Goal: Task Accomplishment & Management: Complete application form

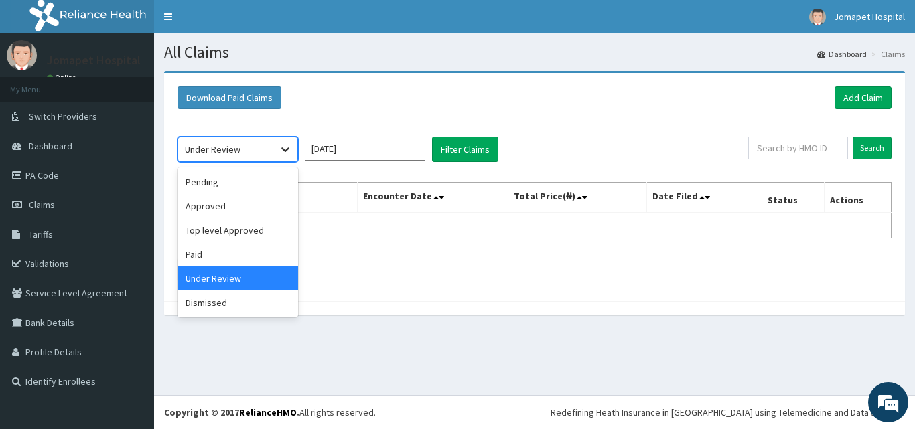
click at [284, 150] on icon at bounding box center [285, 150] width 8 height 5
click at [240, 205] on div "Approved" at bounding box center [237, 206] width 121 height 24
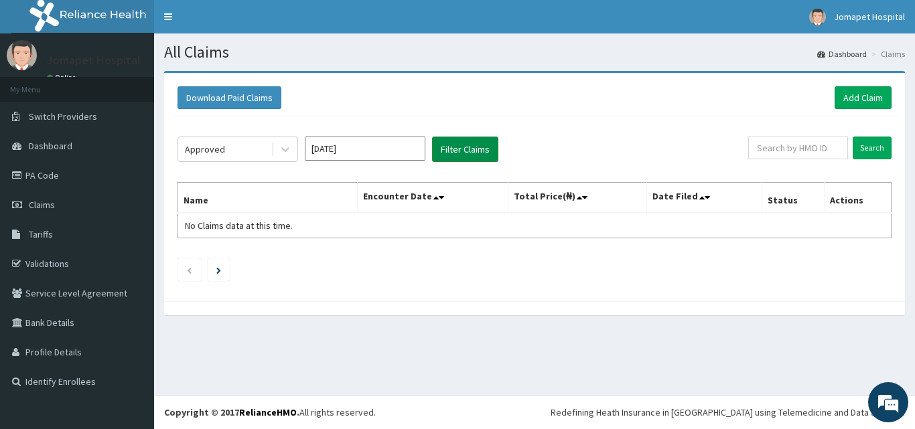
click at [461, 148] on button "Filter Claims" at bounding box center [465, 149] width 66 height 25
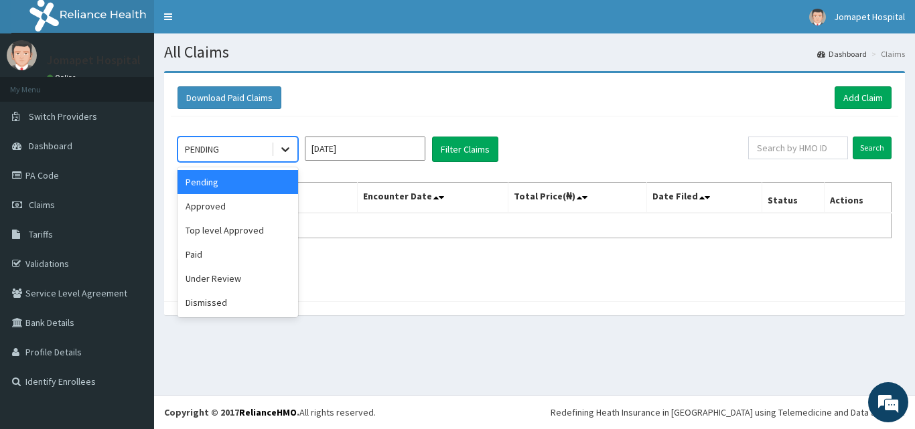
click at [286, 148] on icon at bounding box center [285, 149] width 13 height 13
click at [246, 279] on div "Under Review" at bounding box center [237, 279] width 121 height 24
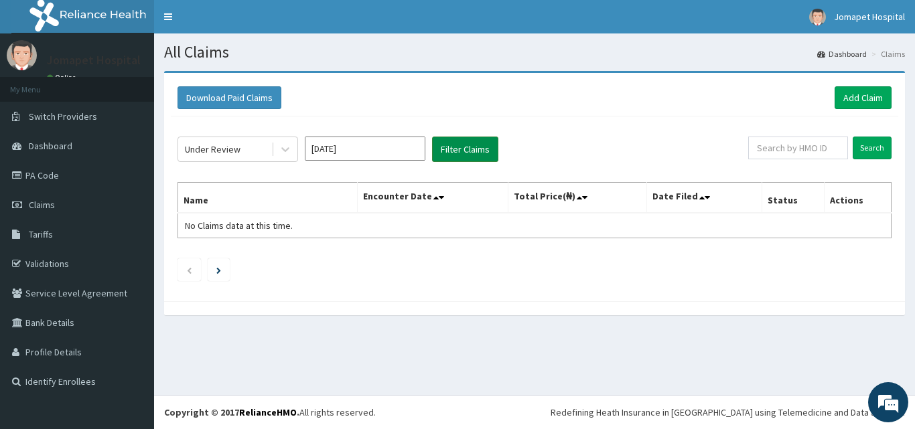
click at [459, 147] on button "Filter Claims" at bounding box center [465, 149] width 66 height 25
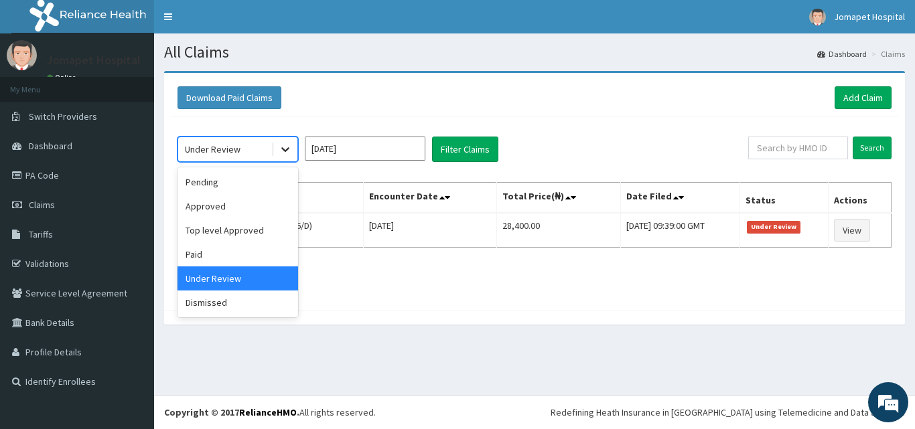
click at [280, 147] on icon at bounding box center [285, 149] width 13 height 13
click at [231, 206] on div "Approved" at bounding box center [237, 206] width 121 height 24
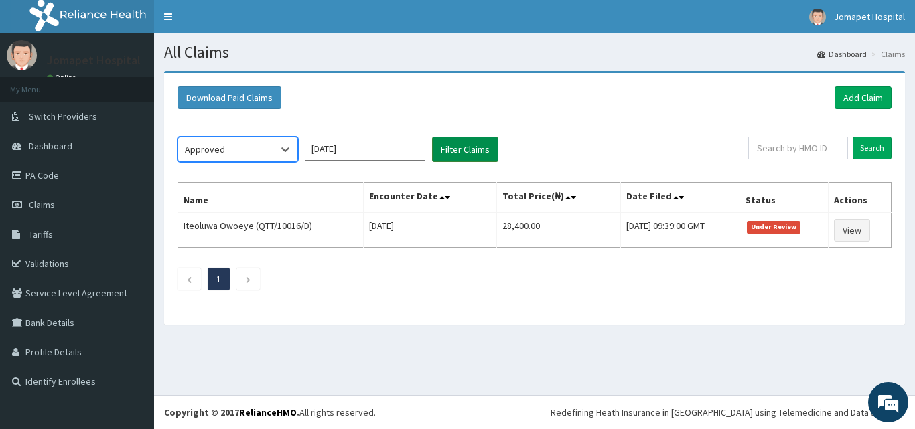
click at [444, 148] on button "Filter Claims" at bounding box center [465, 149] width 66 height 25
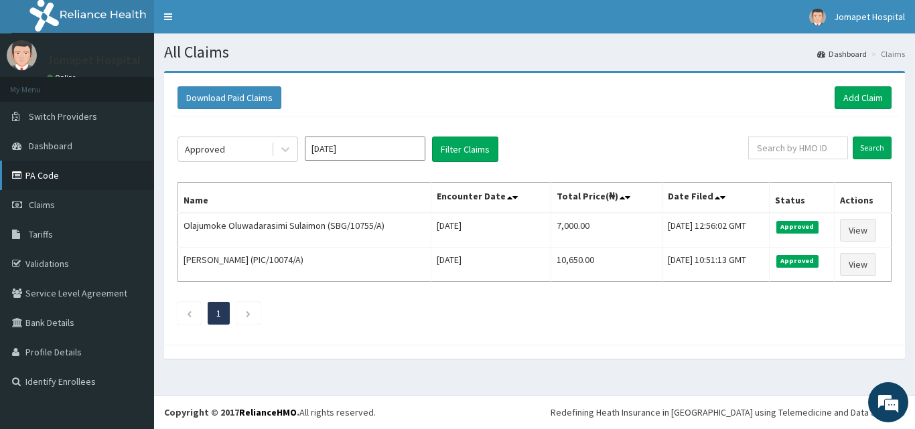
click at [46, 172] on link "PA Code" at bounding box center [77, 175] width 154 height 29
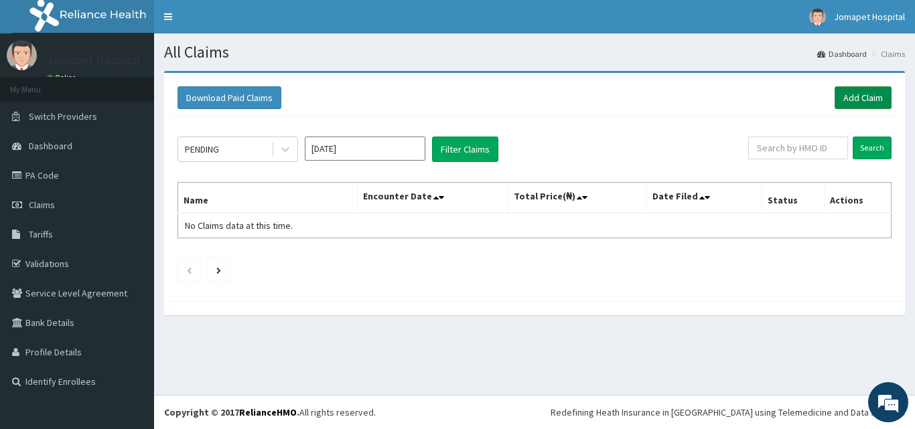
click at [865, 95] on link "Add Claim" at bounding box center [862, 97] width 57 height 23
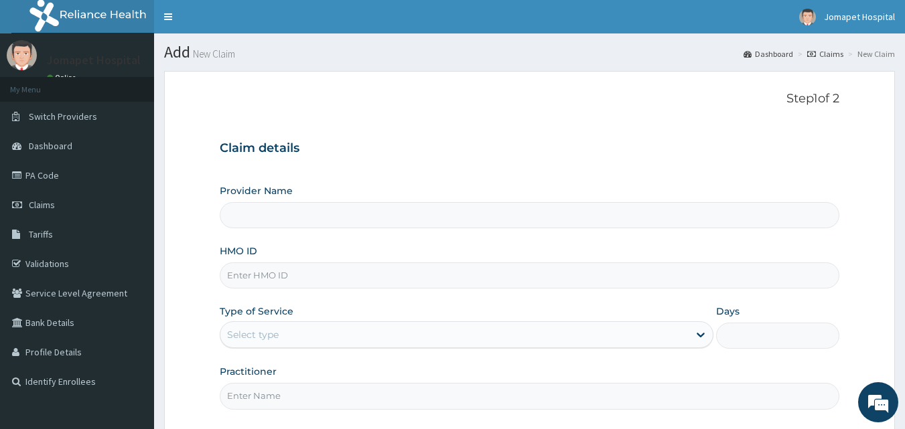
type input "Jomapet Hospital"
click at [283, 277] on input "HMO ID" at bounding box center [530, 276] width 620 height 26
type input "SBG/10755/A"
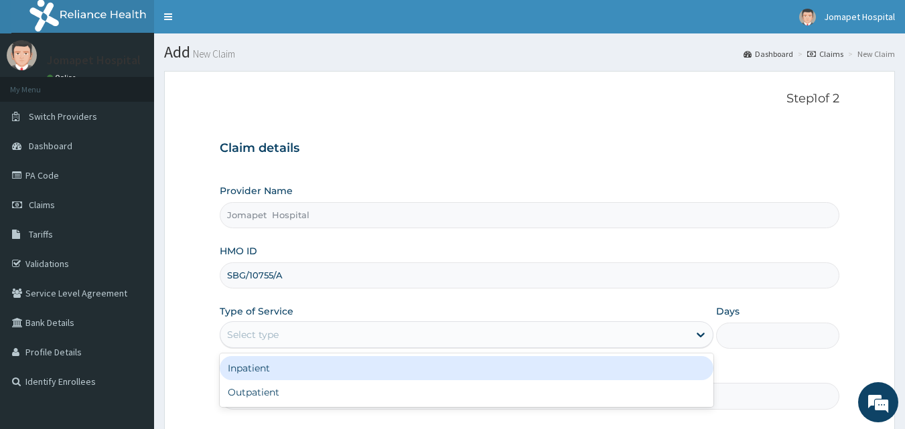
click at [297, 338] on div "Select type" at bounding box center [454, 334] width 468 height 21
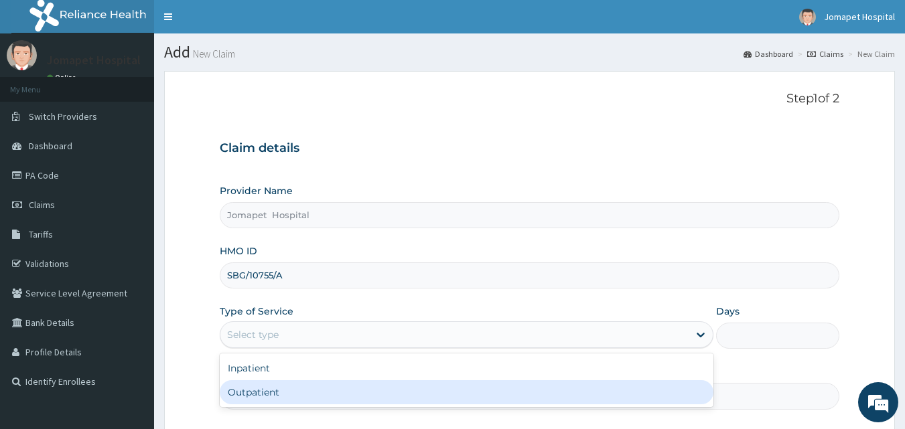
click at [260, 393] on div "Outpatient" at bounding box center [467, 392] width 494 height 24
type input "1"
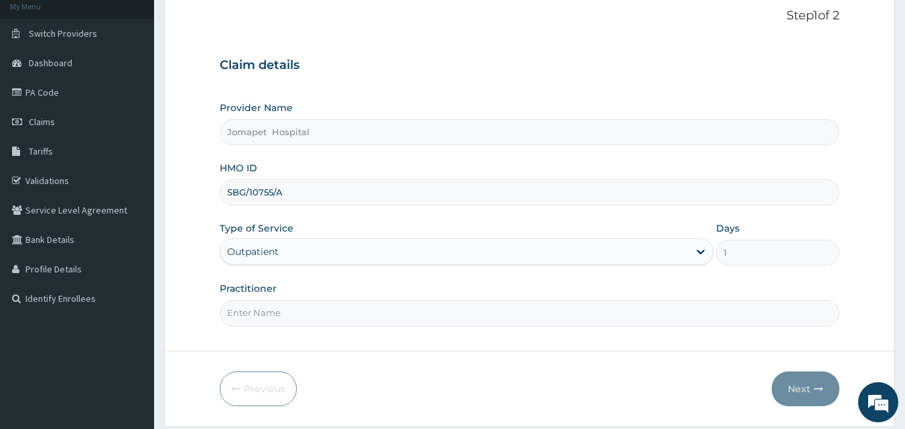
scroll to position [102, 0]
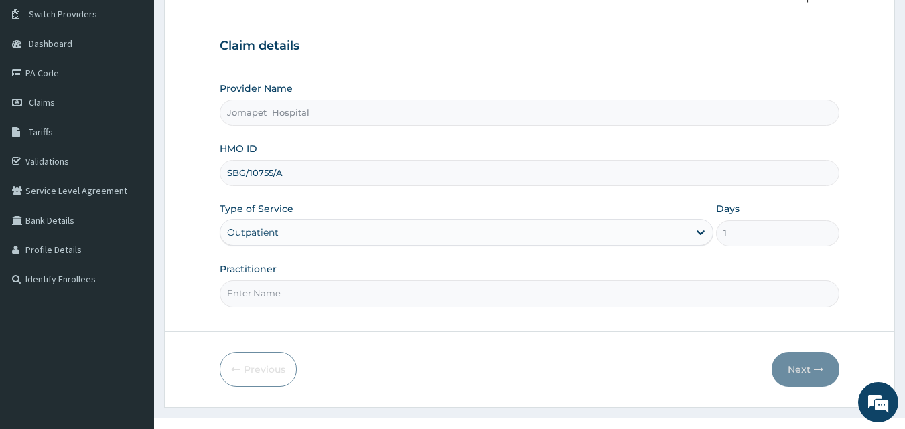
click at [250, 295] on input "Practitioner" at bounding box center [530, 294] width 620 height 26
type input "DR JOACHIM"
click at [794, 366] on button "Next" at bounding box center [805, 369] width 68 height 35
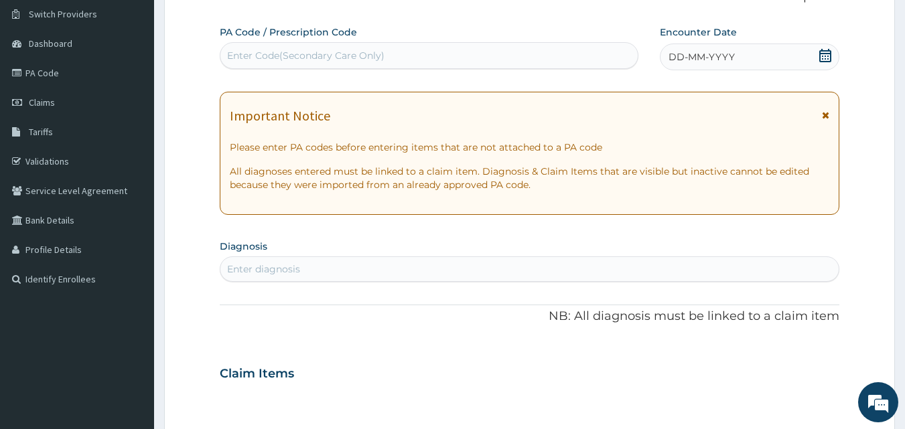
click at [275, 56] on div "Enter Code(Secondary Care Only)" at bounding box center [305, 55] width 157 height 13
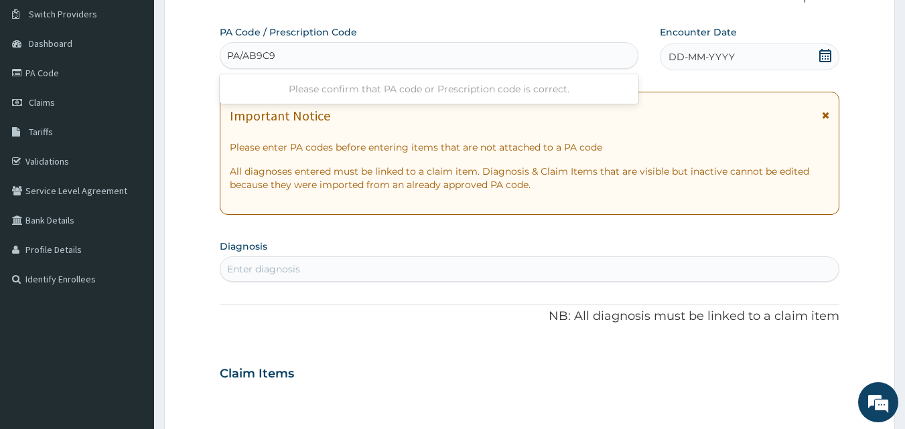
type input "PA/AB9C99"
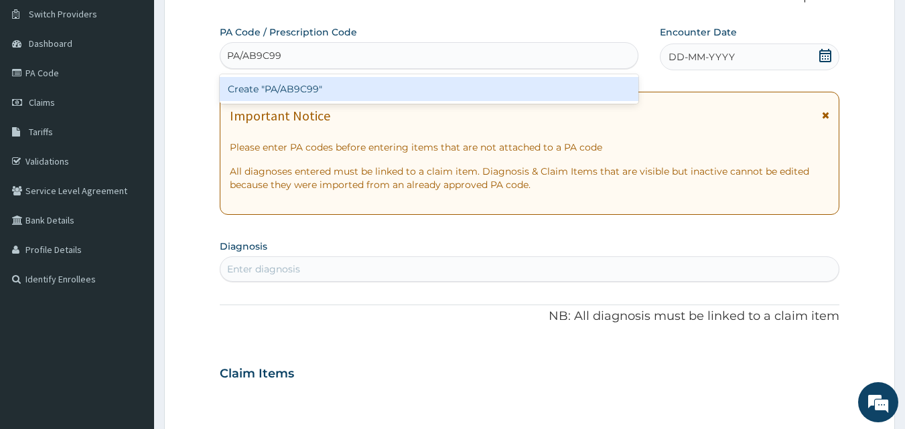
click at [246, 89] on div "Create "PA/AB9C99"" at bounding box center [429, 89] width 419 height 24
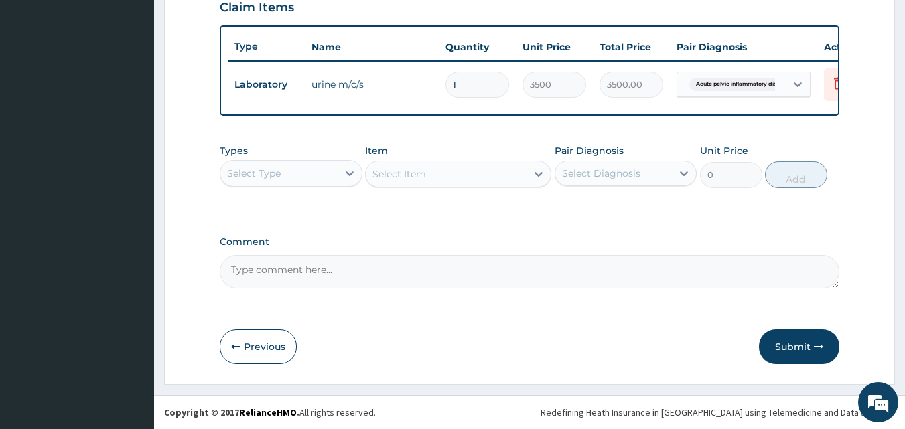
scroll to position [483, 0]
click at [794, 344] on button "Submit" at bounding box center [799, 346] width 80 height 35
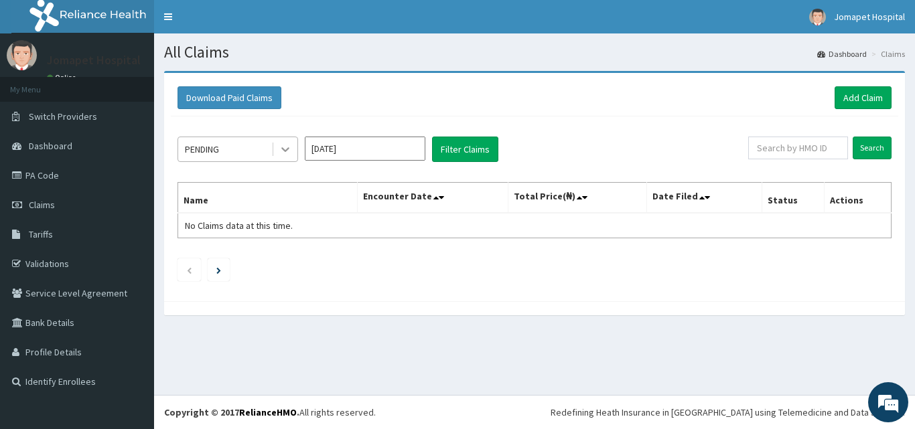
click at [289, 149] on icon at bounding box center [285, 149] width 13 height 13
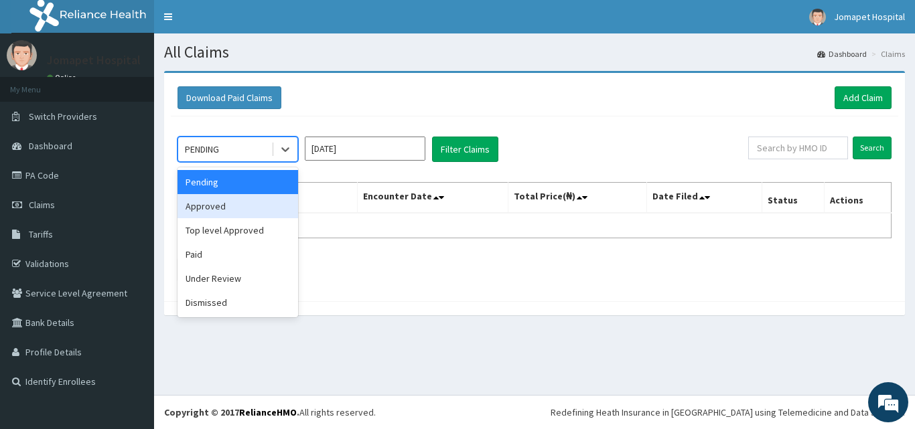
click at [241, 206] on div "Approved" at bounding box center [237, 206] width 121 height 24
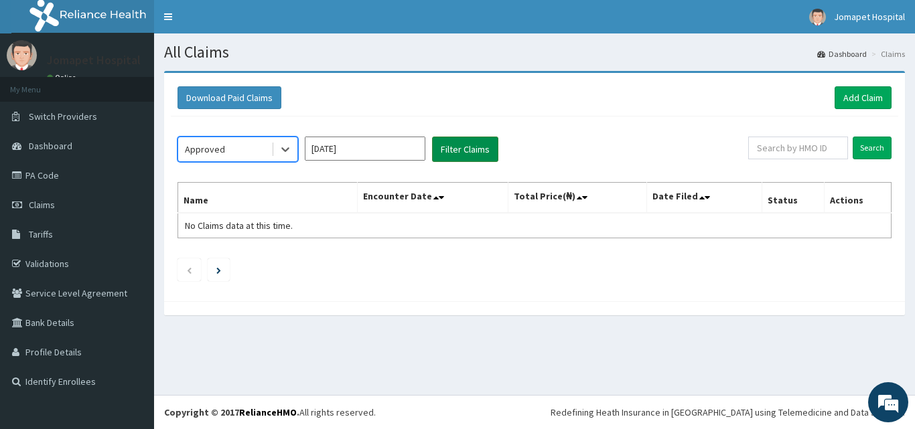
click at [442, 149] on button "Filter Claims" at bounding box center [465, 149] width 66 height 25
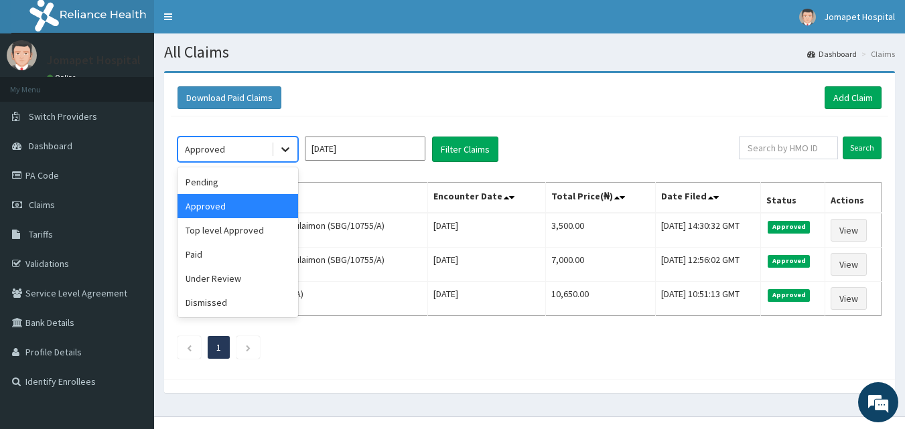
click at [284, 150] on icon at bounding box center [285, 150] width 8 height 5
click at [248, 251] on div "Paid" at bounding box center [237, 254] width 121 height 24
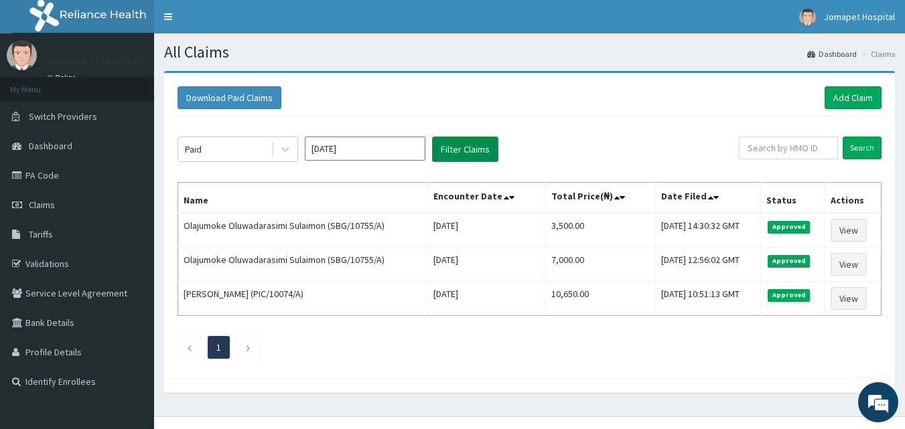
click at [451, 150] on button "Filter Claims" at bounding box center [465, 149] width 66 height 25
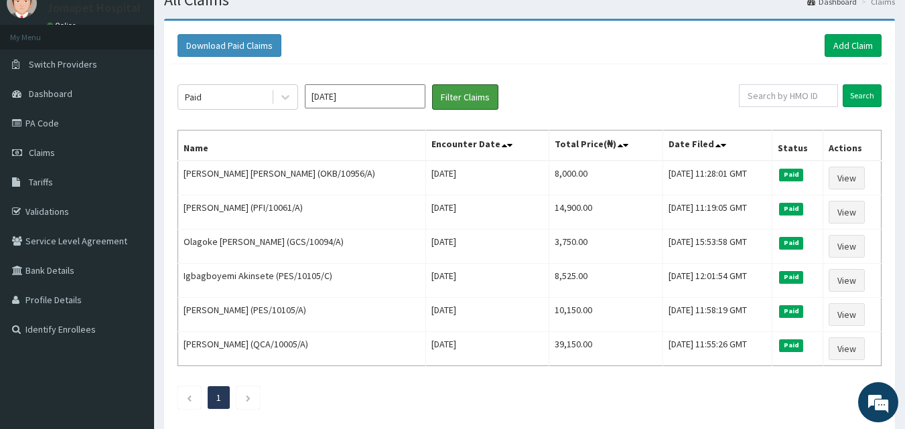
scroll to position [54, 0]
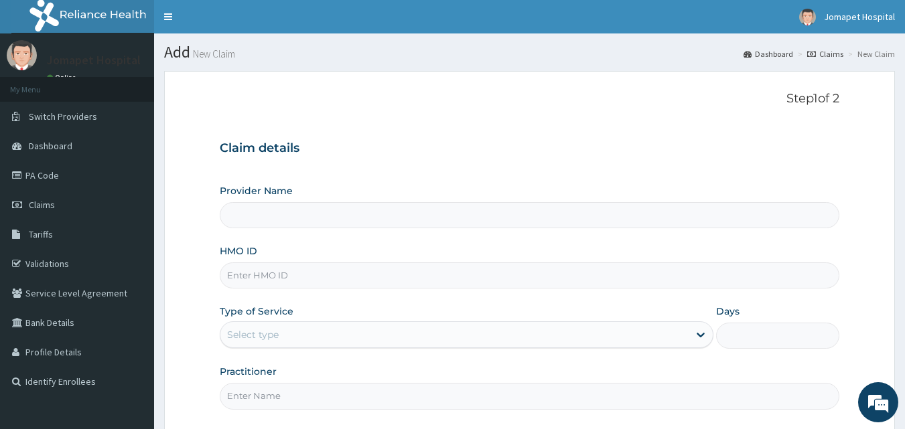
type input "Jomapet Hospital"
